Goal: Task Accomplishment & Management: Use online tool/utility

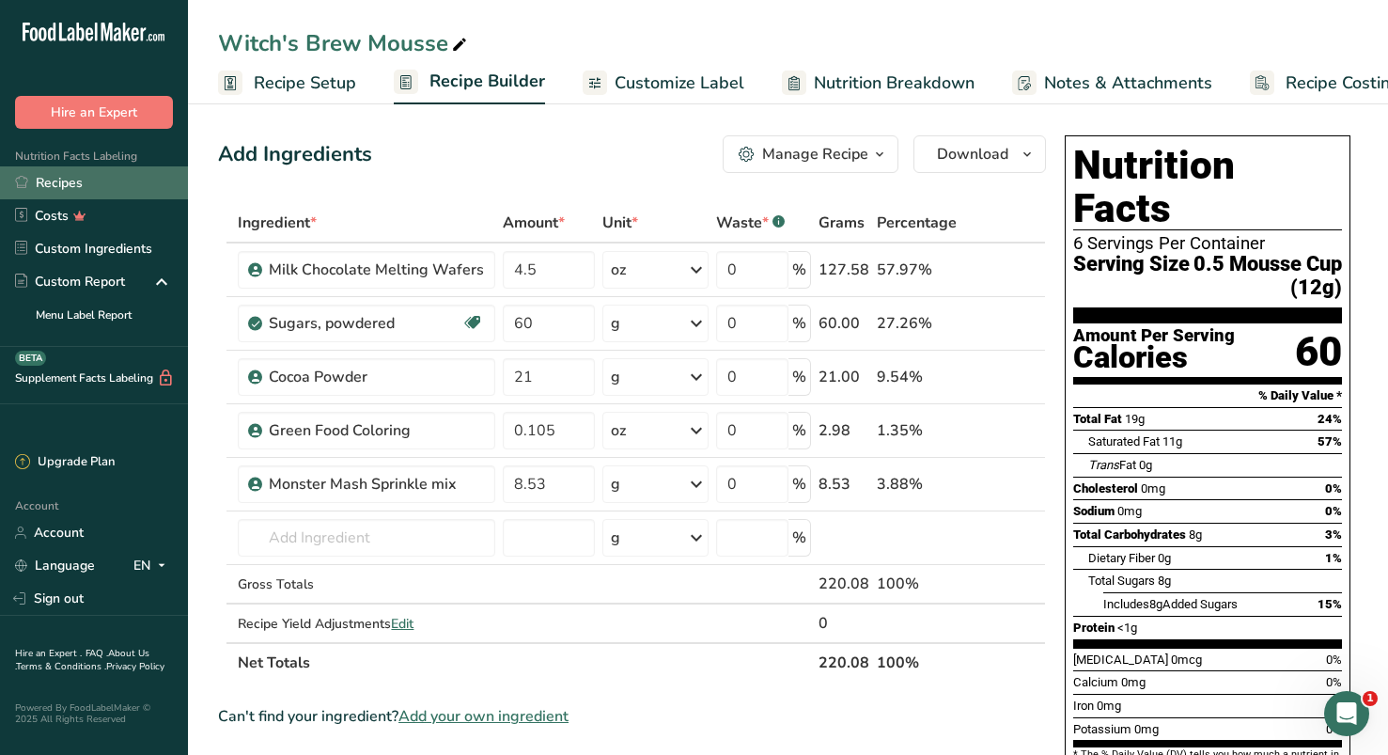
click at [68, 180] on link "Recipes" at bounding box center [94, 182] width 188 height 33
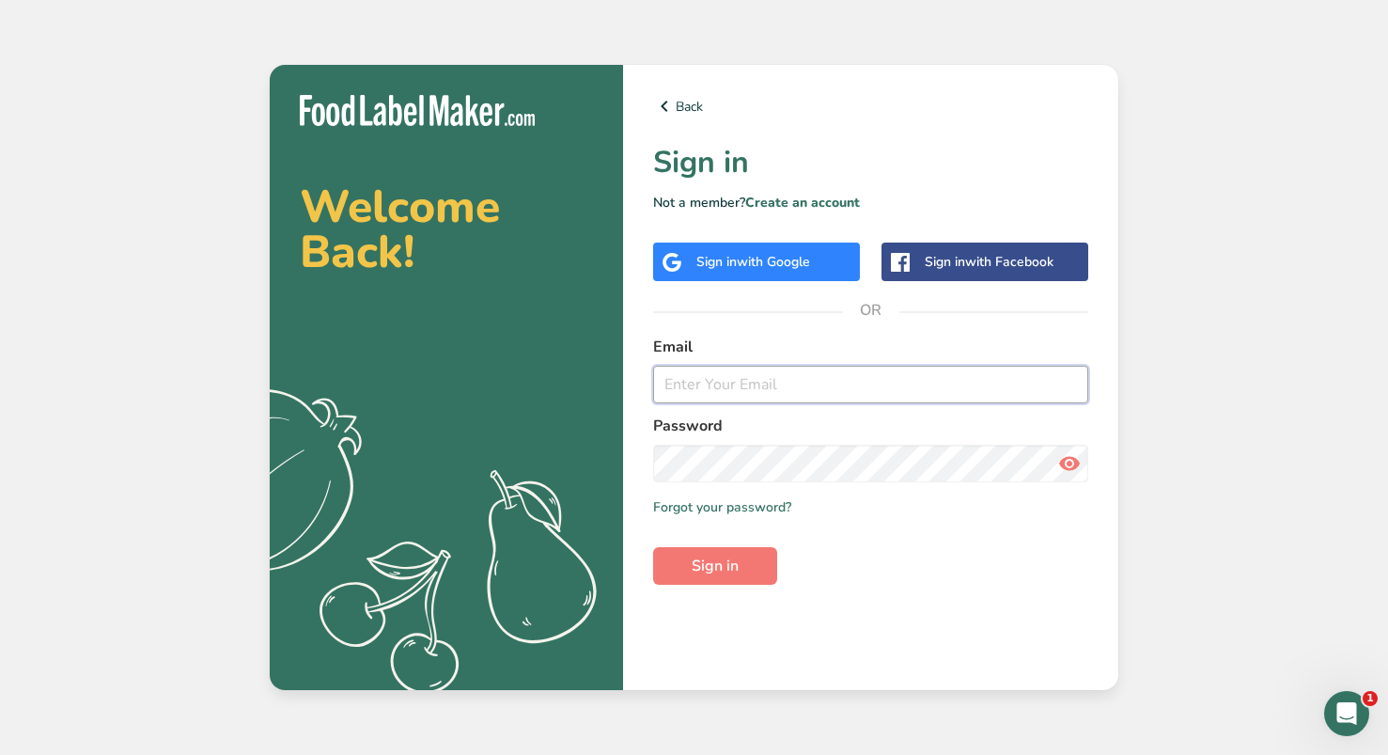
click at [702, 387] on input "email" at bounding box center [870, 385] width 435 height 38
paste input "lisawallace8601@gmail.com"
type input "lisawallace8601@gmail.com"
click at [1062, 462] on icon at bounding box center [1069, 463] width 23 height 34
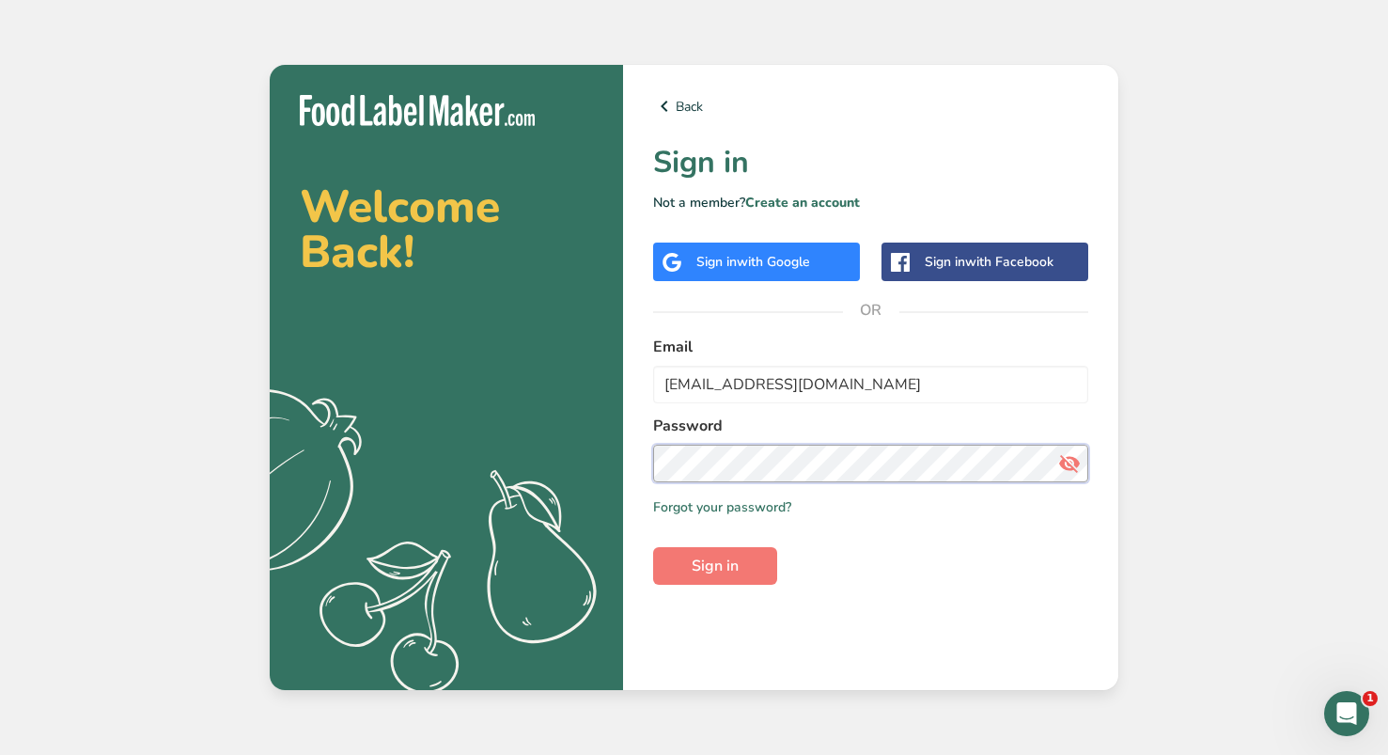
click at [653, 547] on button "Sign in" at bounding box center [715, 566] width 124 height 38
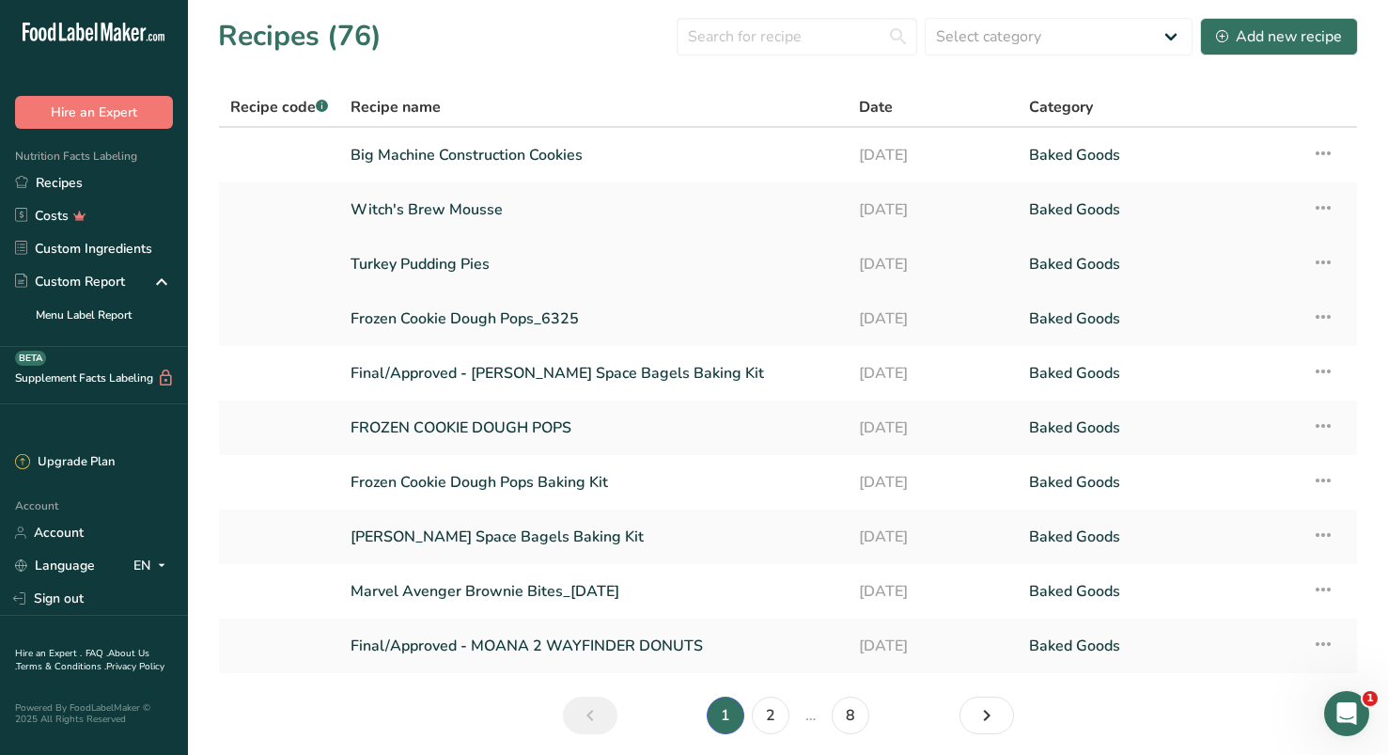
click at [402, 259] on link "Turkey Pudding Pies" at bounding box center [594, 263] width 486 height 39
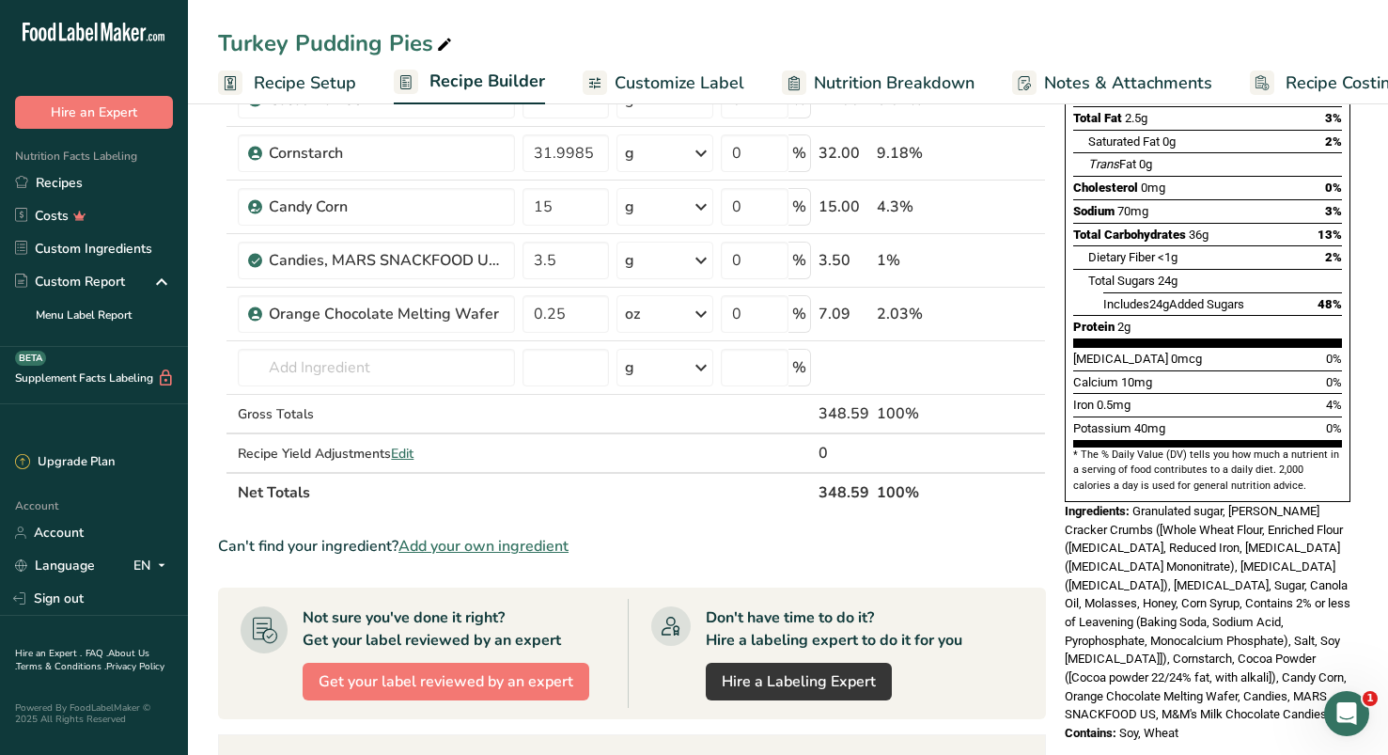
scroll to position [287, 0]
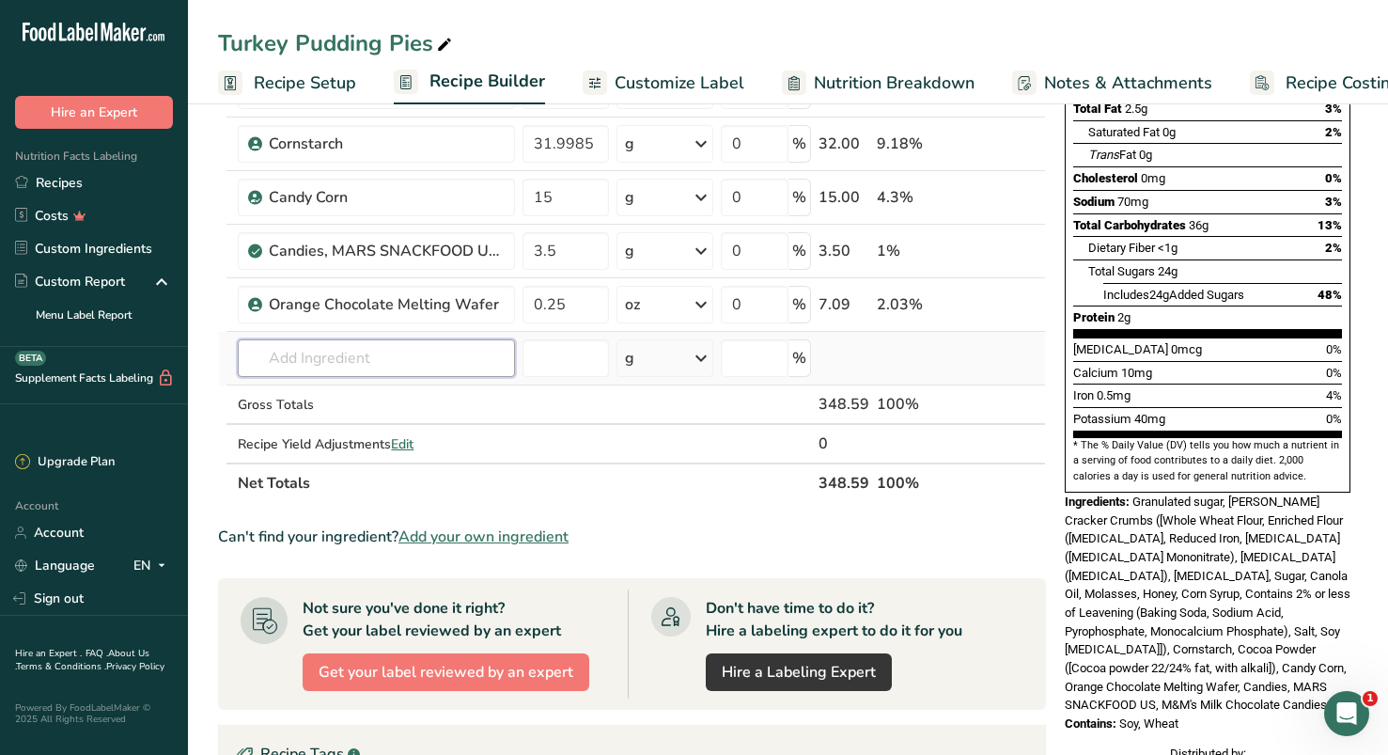
click at [305, 367] on input "text" at bounding box center [376, 358] width 277 height 38
type input "r"
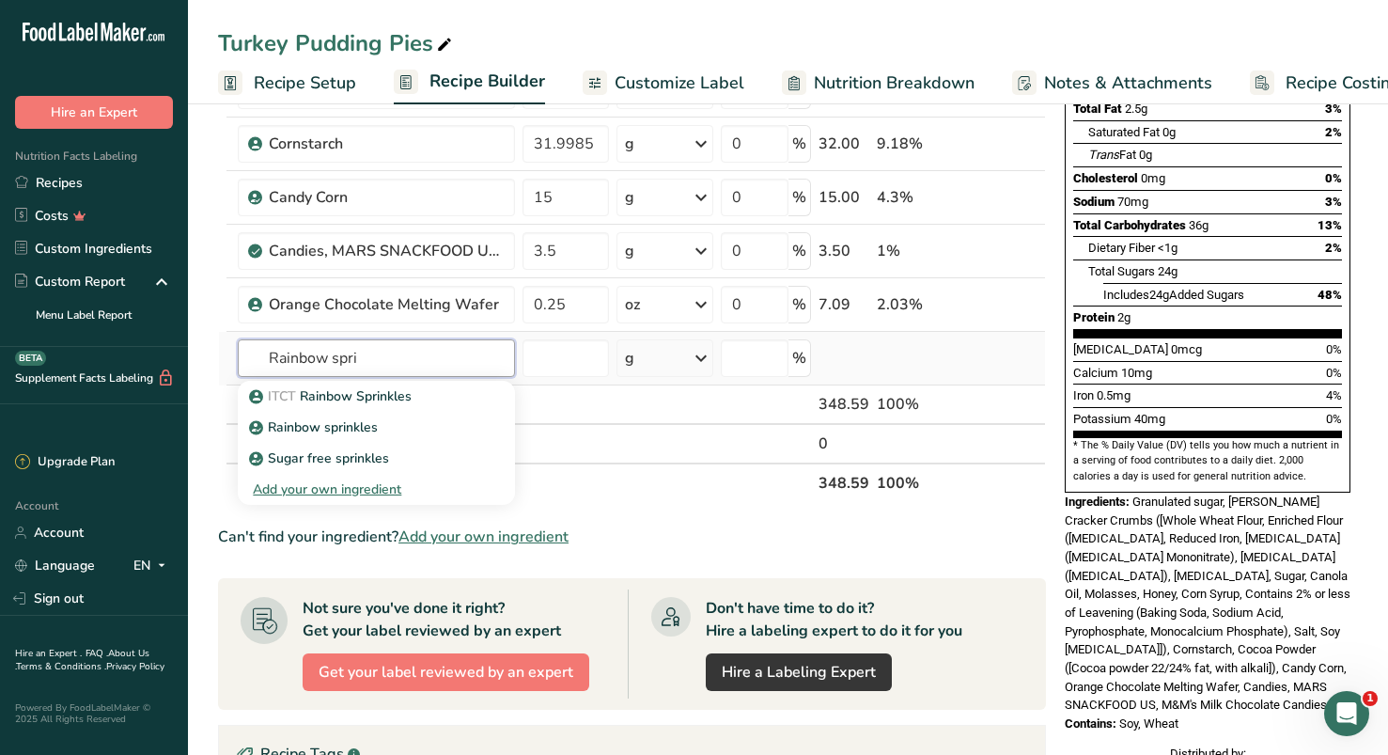
type input "Rainbow sprin"
click at [402, 356] on input "Rainbow sprin" at bounding box center [376, 358] width 277 height 38
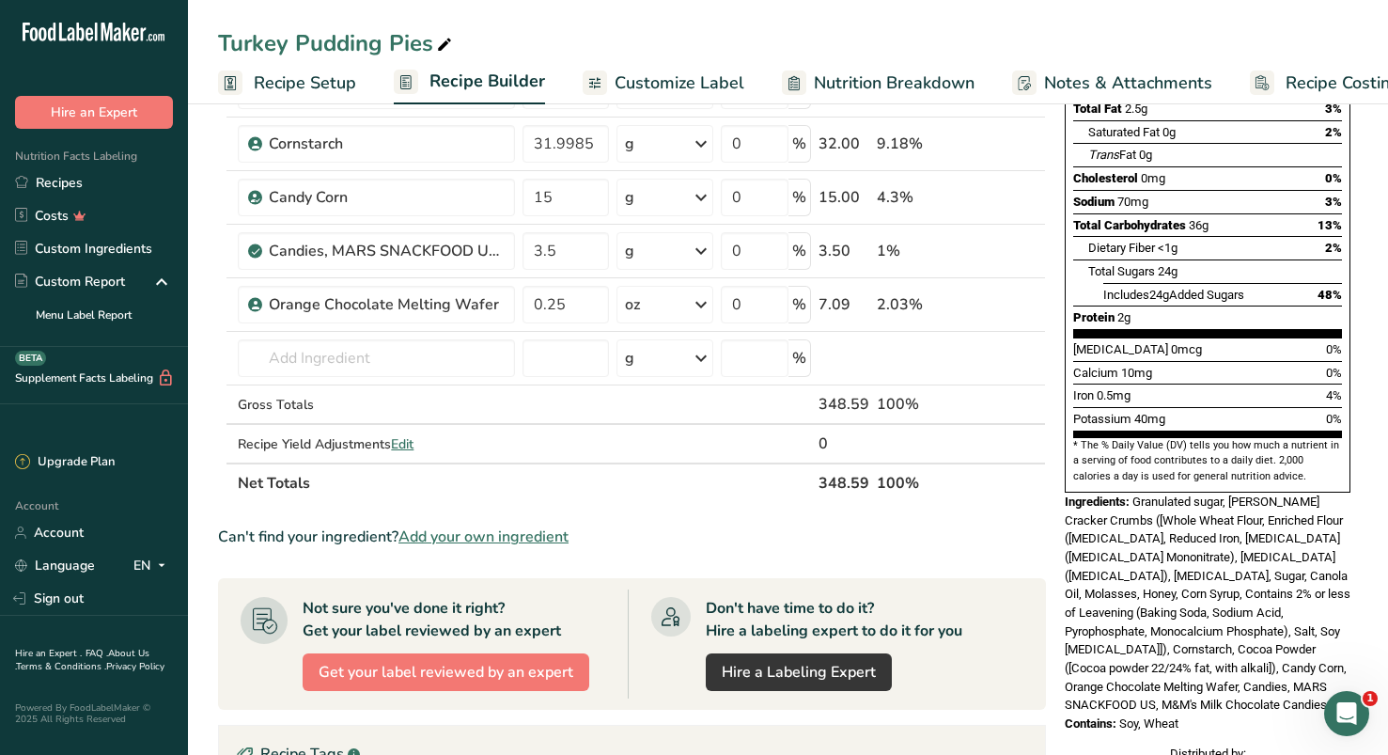
drag, startPoint x: 681, startPoint y: 499, endPoint x: 692, endPoint y: 498, distance: 11.3
click at [684, 499] on th "Net Totals" at bounding box center [524, 481] width 581 height 39
click at [687, 477] on th "Net Totals" at bounding box center [524, 481] width 581 height 39
